Goal: Information Seeking & Learning: Learn about a topic

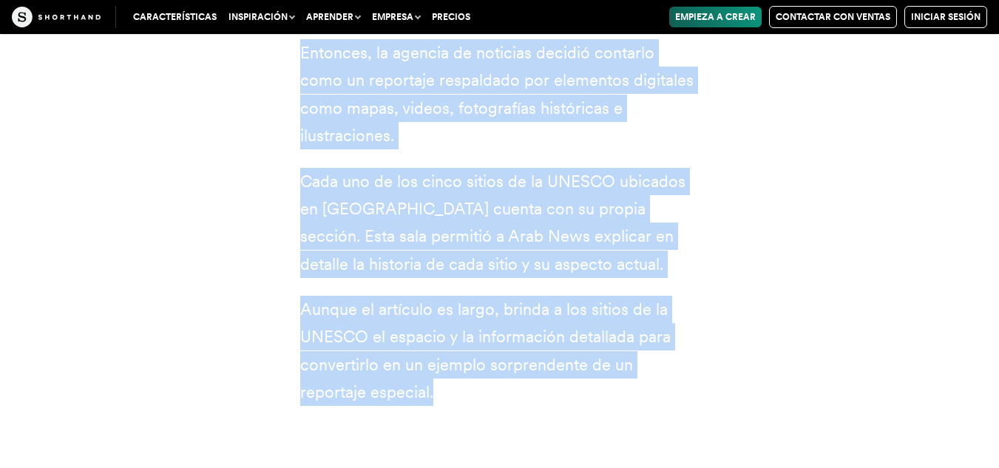
scroll to position [5416, 0]
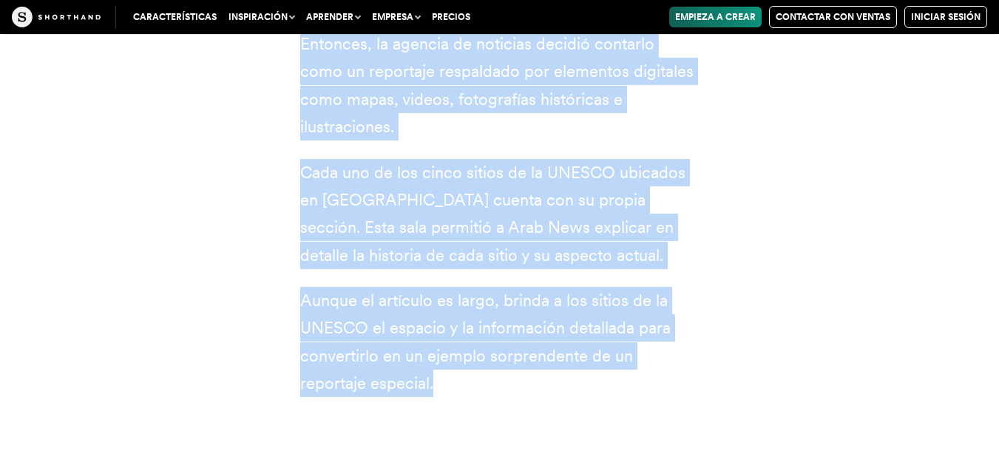
drag, startPoint x: 374, startPoint y: 192, endPoint x: 400, endPoint y: 379, distance: 189.0
click at [400, 379] on div "1 Noticias Árabes Cuando Arab News decidió mostrar los sitios de [GEOGRAPHIC_DA…" at bounding box center [499, 102] width 399 height 592
copy div "Noticias Árabes Cuando Arab News decidió mostrar los sitios de [GEOGRAPHIC_DATA…"
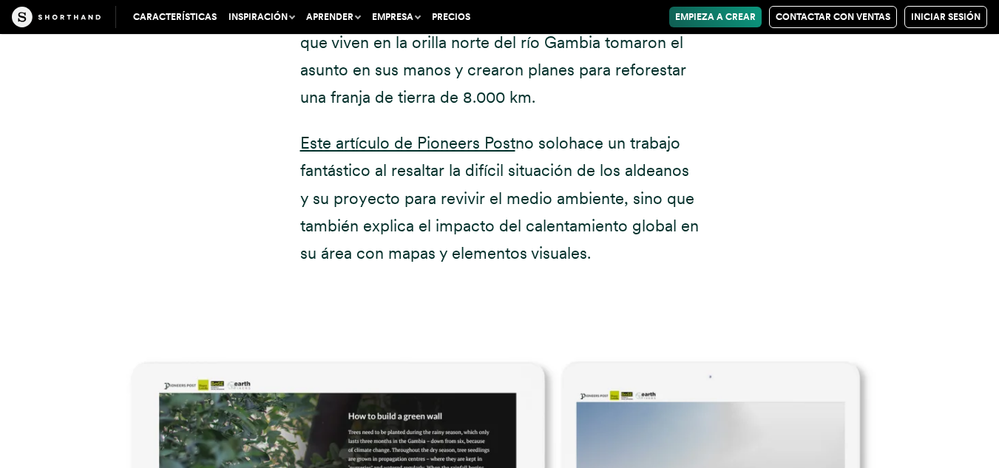
scroll to position [7989, 0]
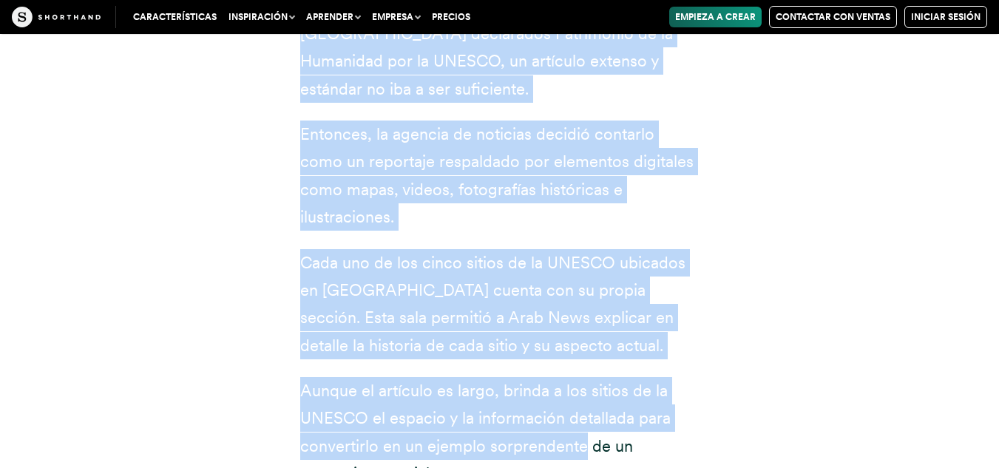
scroll to position [5358, 0]
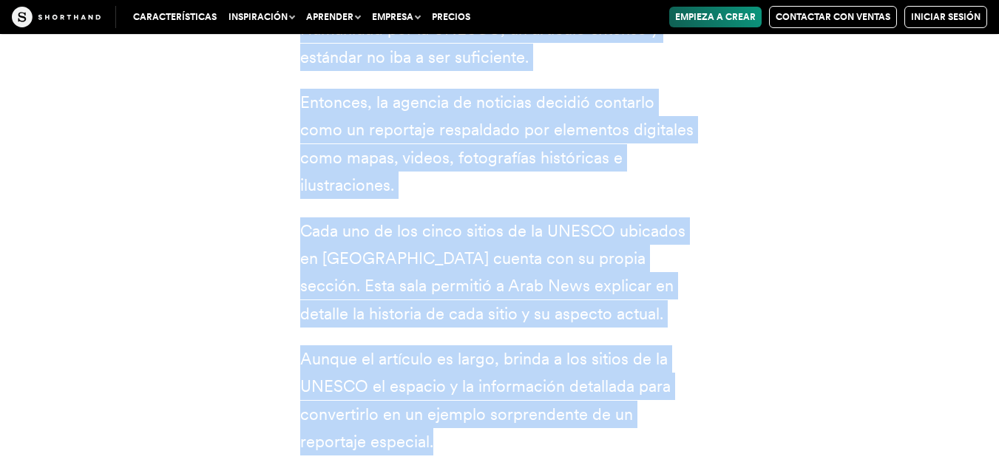
drag, startPoint x: 378, startPoint y: 101, endPoint x: 566, endPoint y: 438, distance: 385.5
click at [566, 438] on div "1 Noticias Árabes Cuando Arab News decidió mostrar los sitios de [GEOGRAPHIC_DA…" at bounding box center [499, 161] width 399 height 592
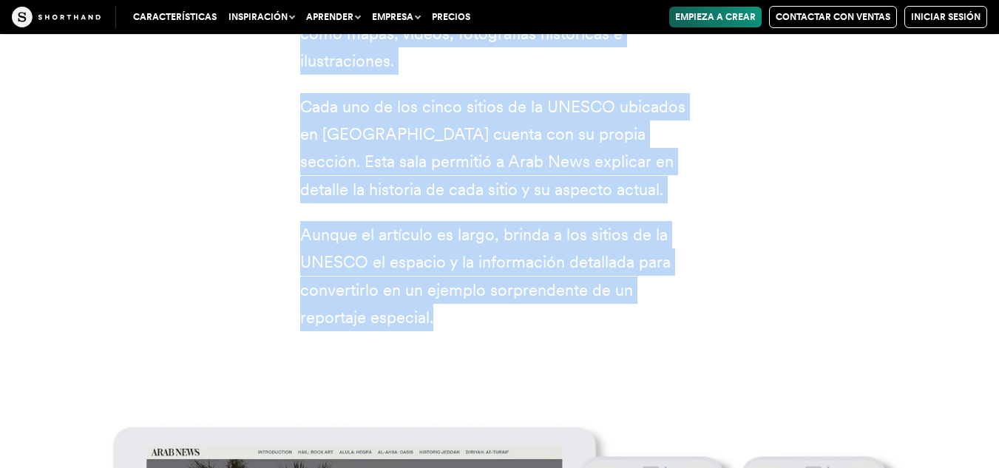
scroll to position [5580, 0]
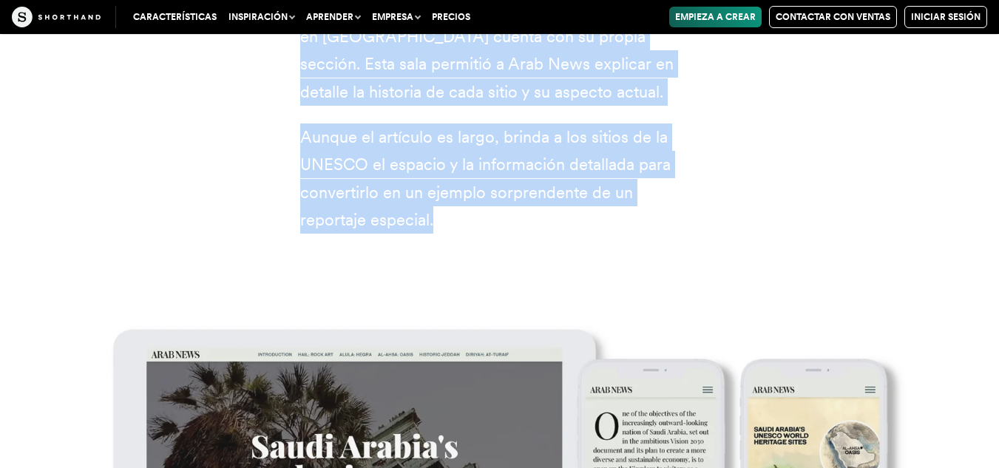
copy div "Noticias Árabes Cuando Arab News decidió mostrar los sitios de [GEOGRAPHIC_DATA…"
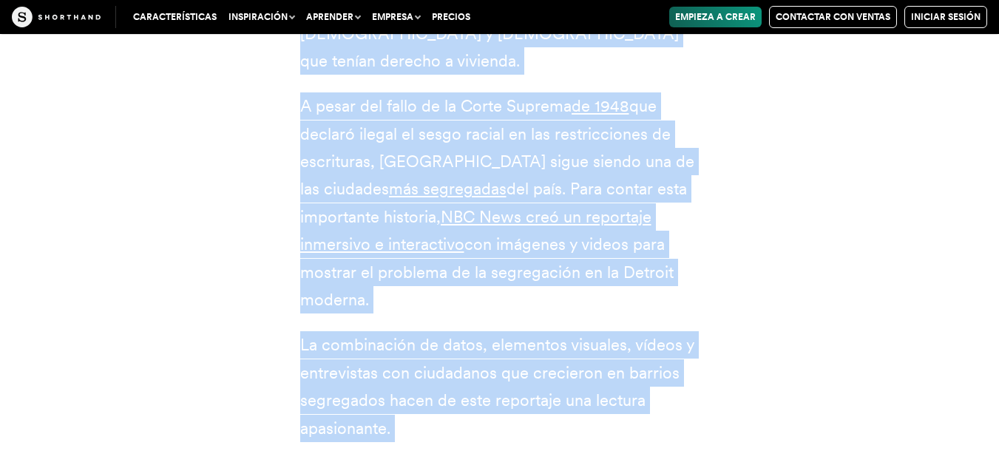
scroll to position [6612, 0]
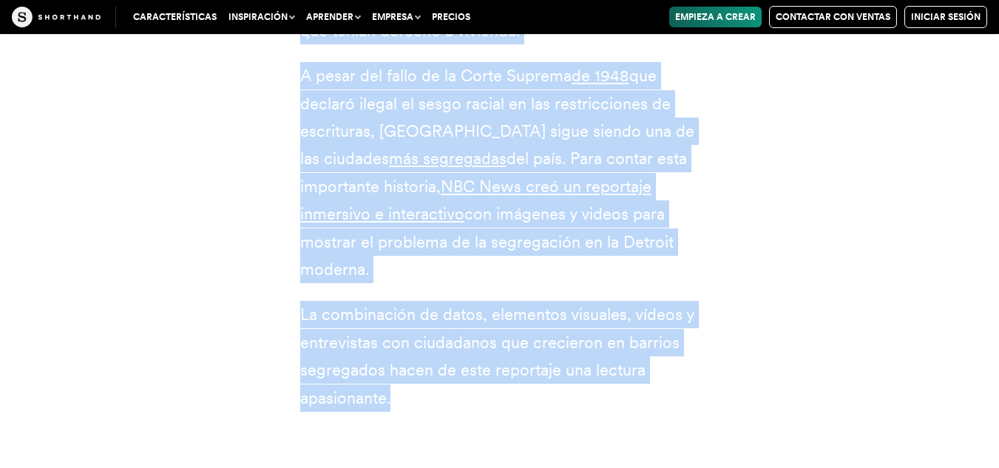
drag, startPoint x: 419, startPoint y: 153, endPoint x: 492, endPoint y: 363, distance: 222.5
click at [492, 363] on div "2 NBC News En la década de 1930, el gobierno federal de Estados Unidos promulgó…" at bounding box center [500, 94] width 459 height 752
copy div "NBC News En la década de 1930, el gobierno federal de Estados Unidos promulgó p…"
